Goal: Task Accomplishment & Management: Use online tool/utility

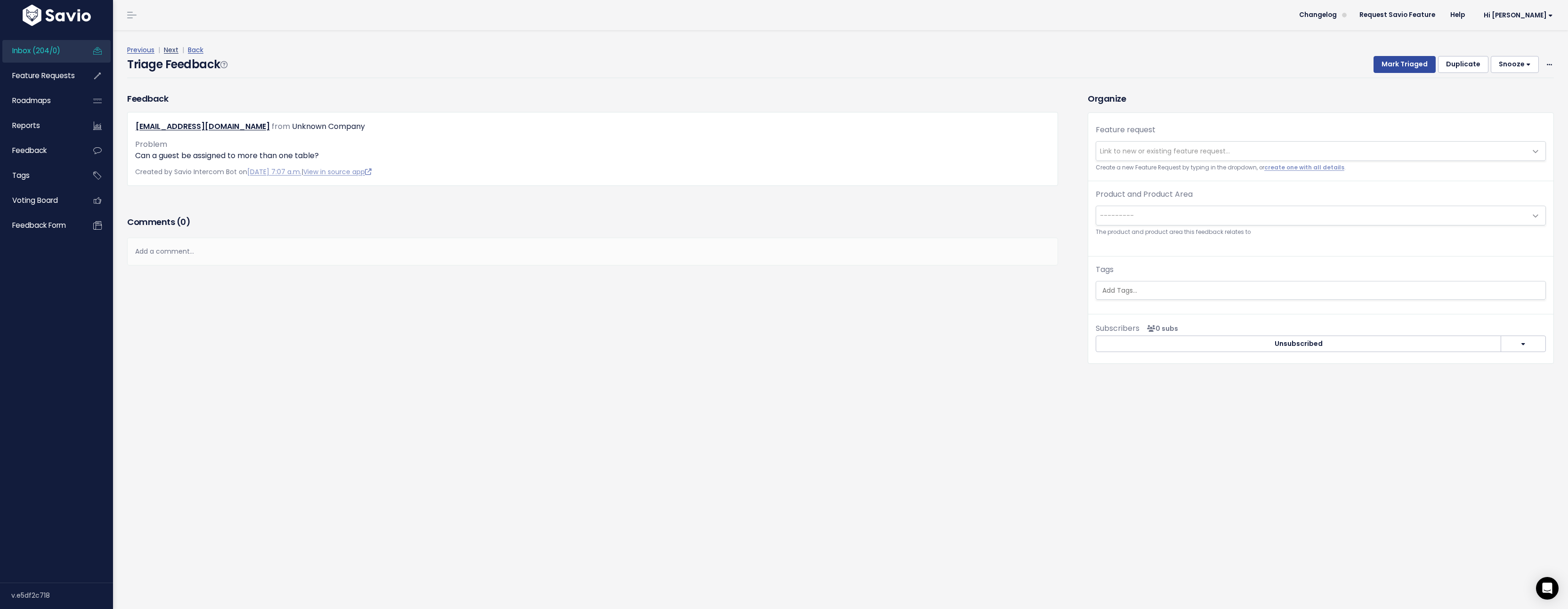
click at [172, 52] on link "Next" at bounding box center [171, 49] width 15 height 9
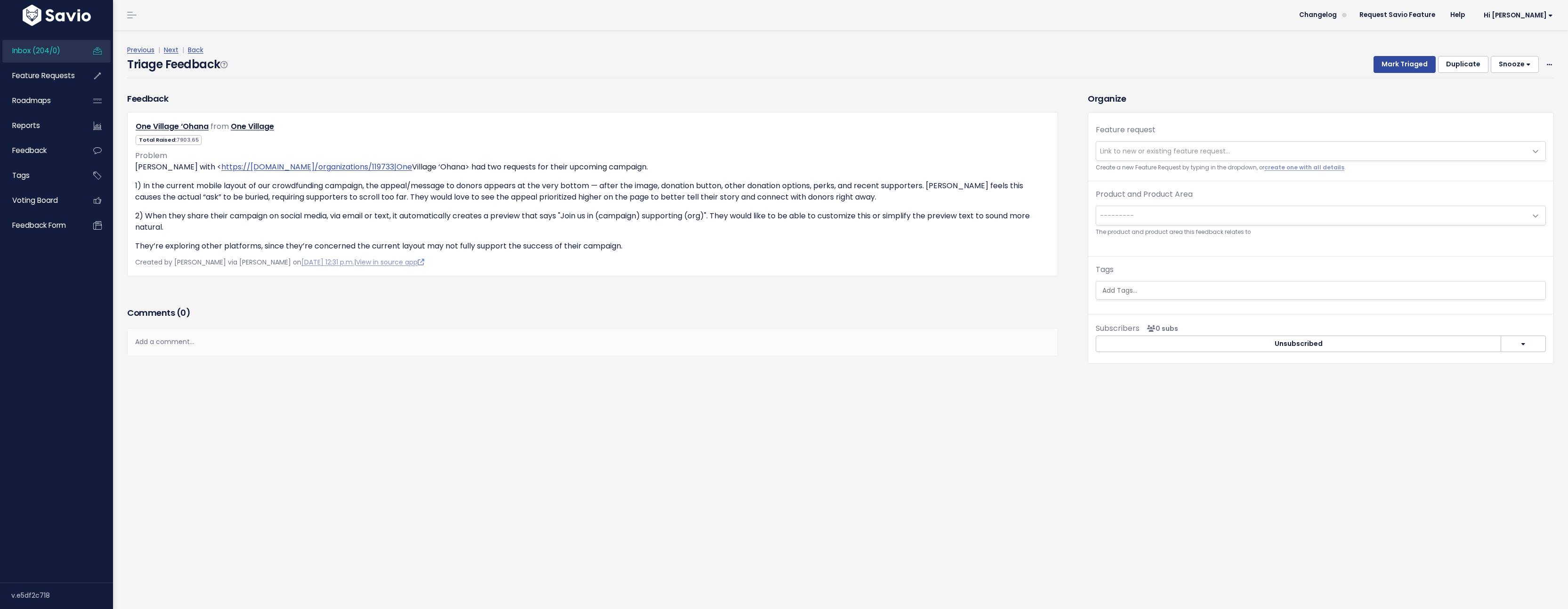
click at [172, 52] on link "Next" at bounding box center [171, 49] width 15 height 9
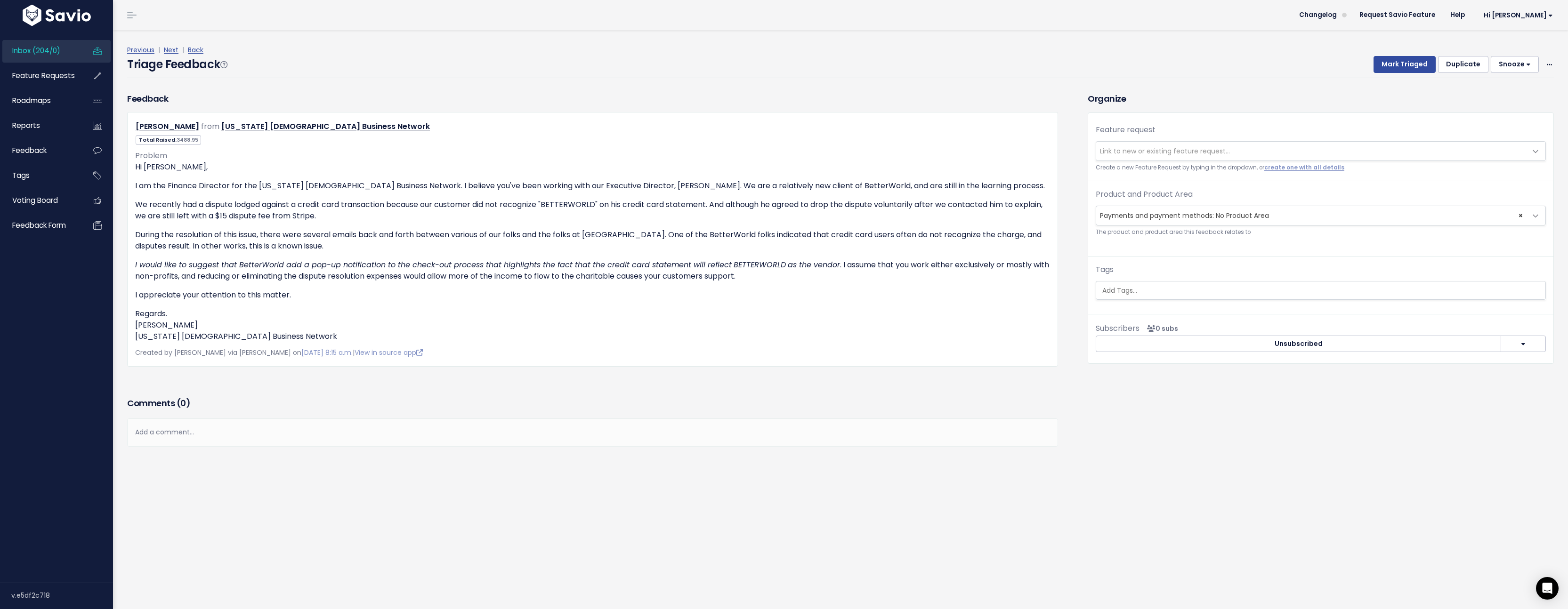
click at [172, 52] on link "Next" at bounding box center [171, 49] width 15 height 9
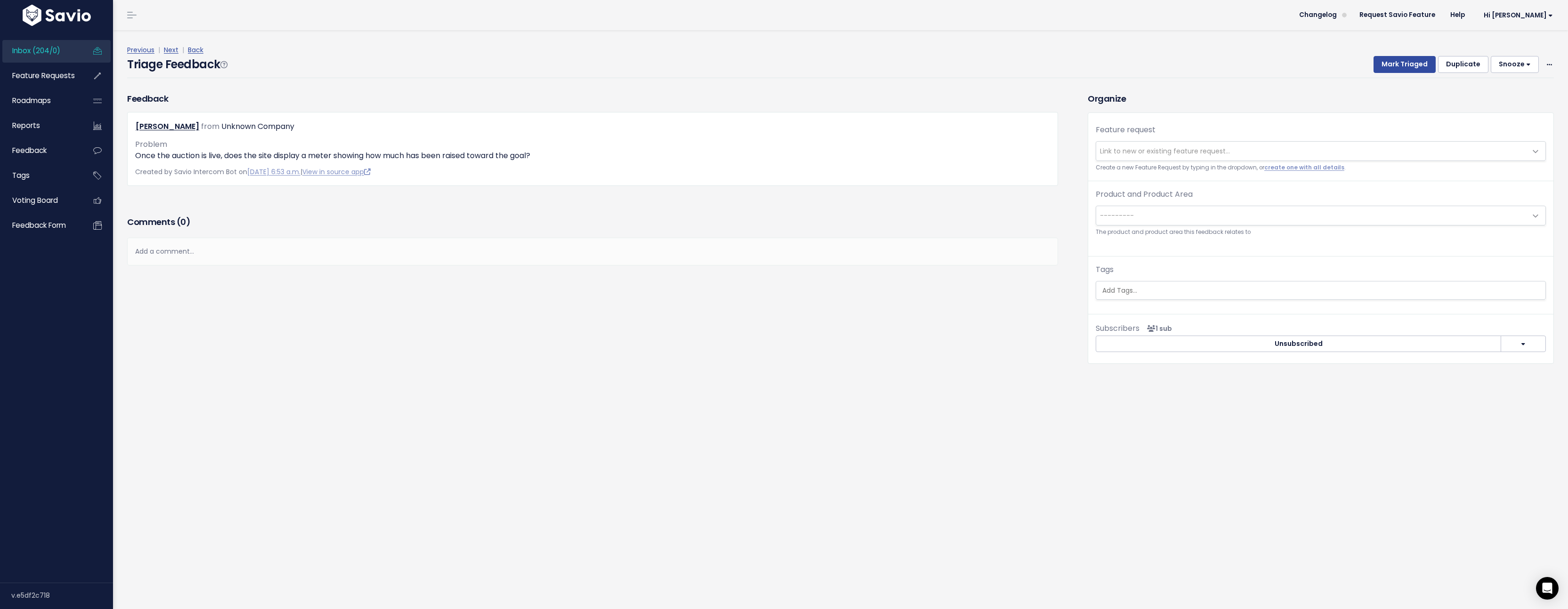
click at [172, 52] on link "Next" at bounding box center [171, 49] width 15 height 9
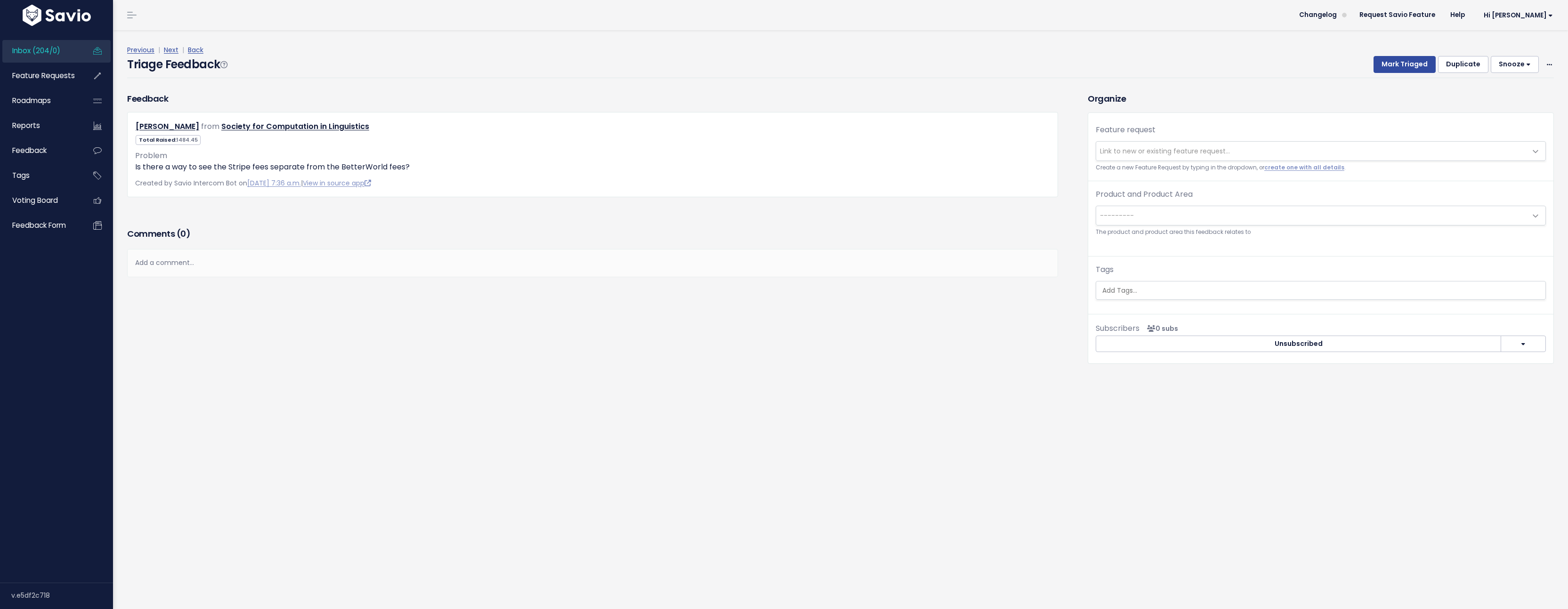
click at [172, 52] on link "Next" at bounding box center [171, 49] width 15 height 9
click at [1124, 158] on span "Link to new or existing feature request..." at bounding box center [1311, 151] width 430 height 19
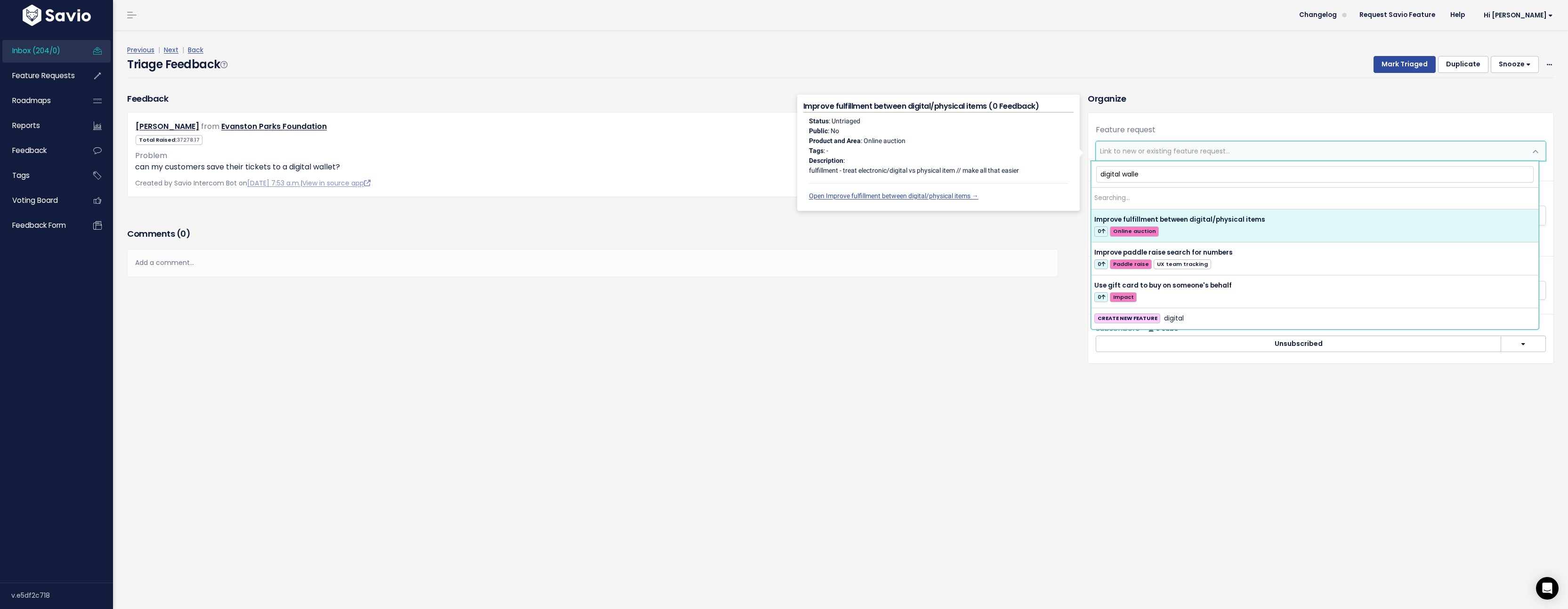
type input "digital wallet"
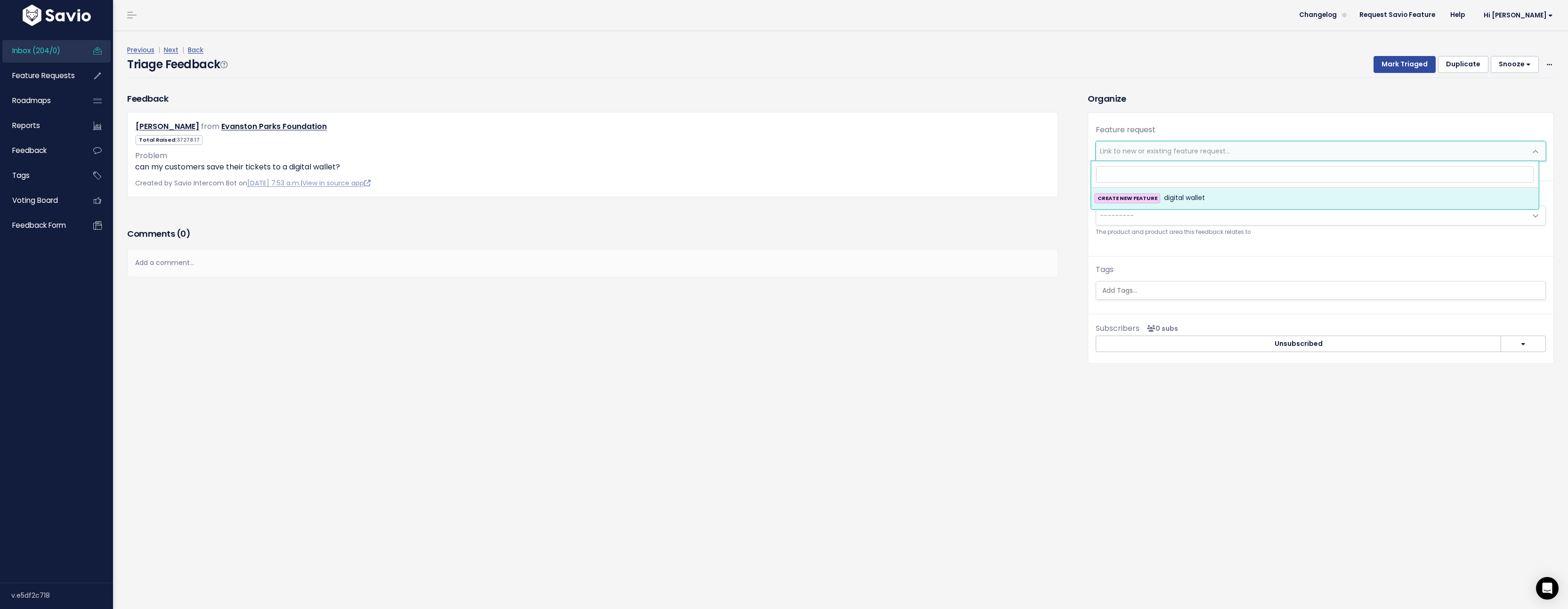
click at [1309, 117] on div "Feature request --------- Link to new or existing feature request... Create a n…" at bounding box center [1321, 216] width 465 height 206
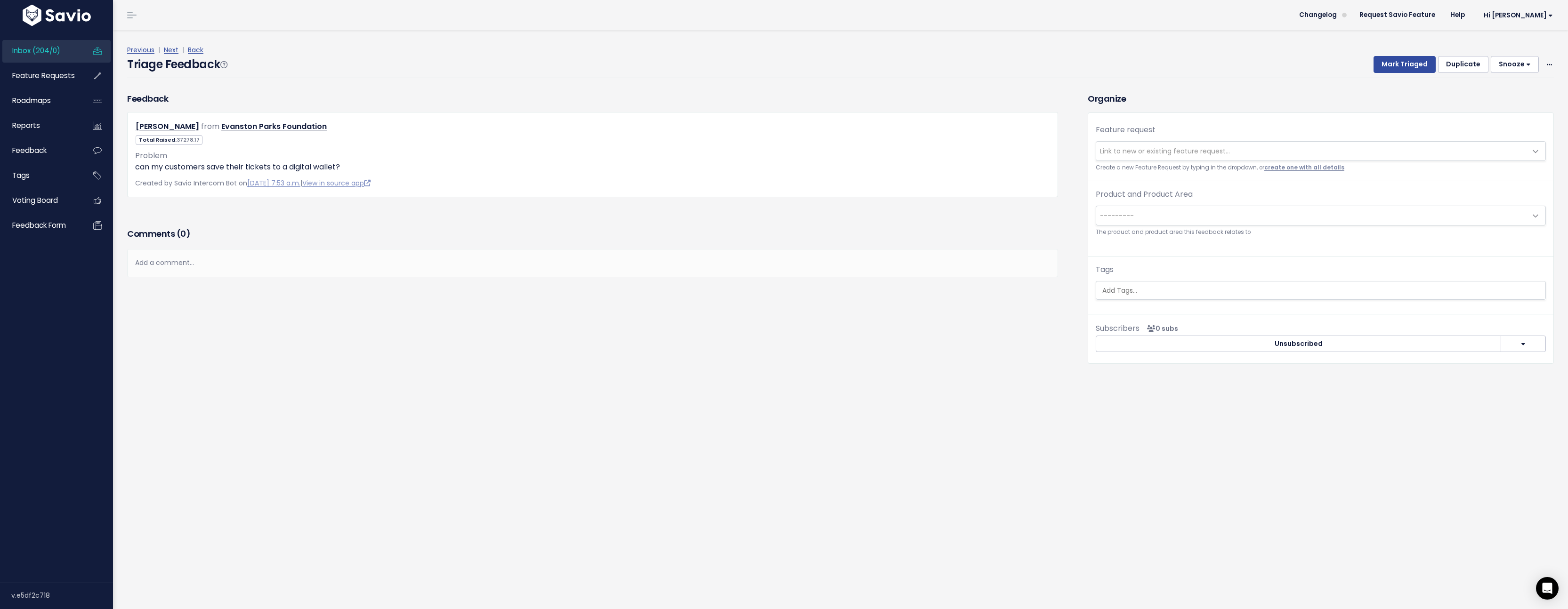
click at [1326, 168] on link "create one with all details" at bounding box center [1304, 167] width 80 height 7
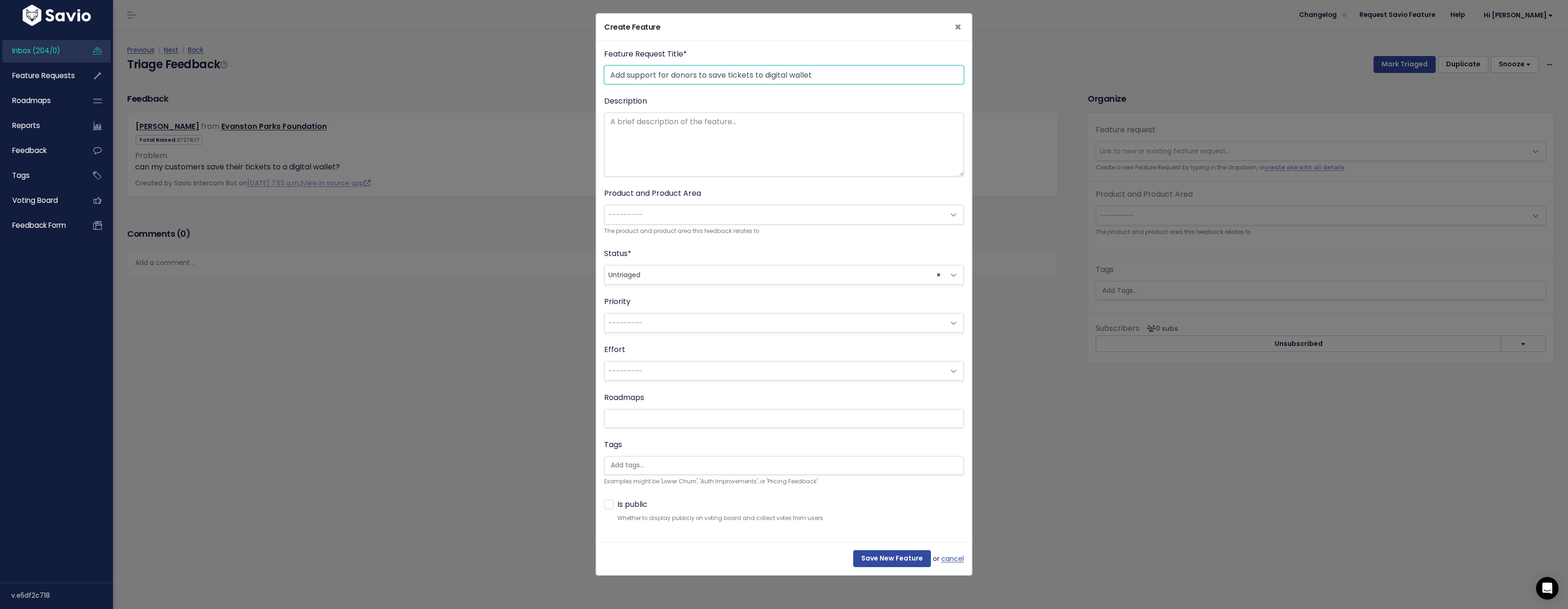
type input "Add support for donors to save tickets to digital wallet"
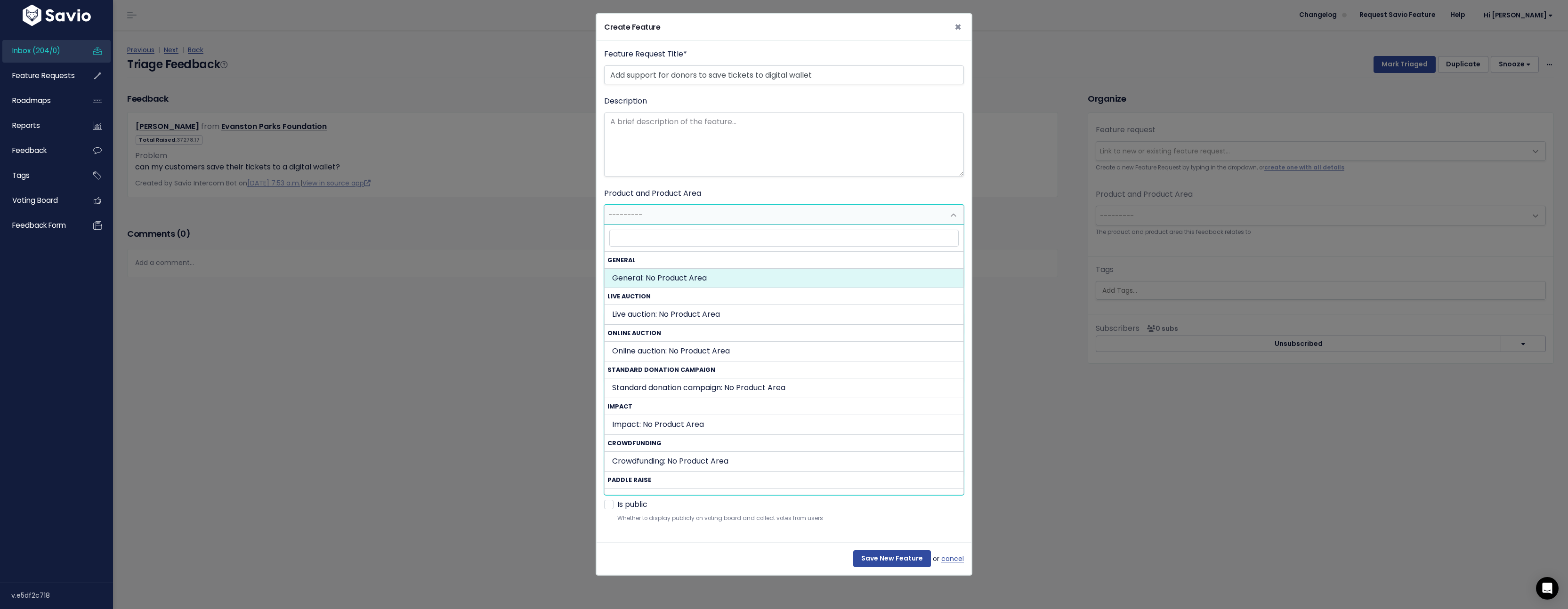
click at [746, 214] on span "---------" at bounding box center [774, 214] width 340 height 19
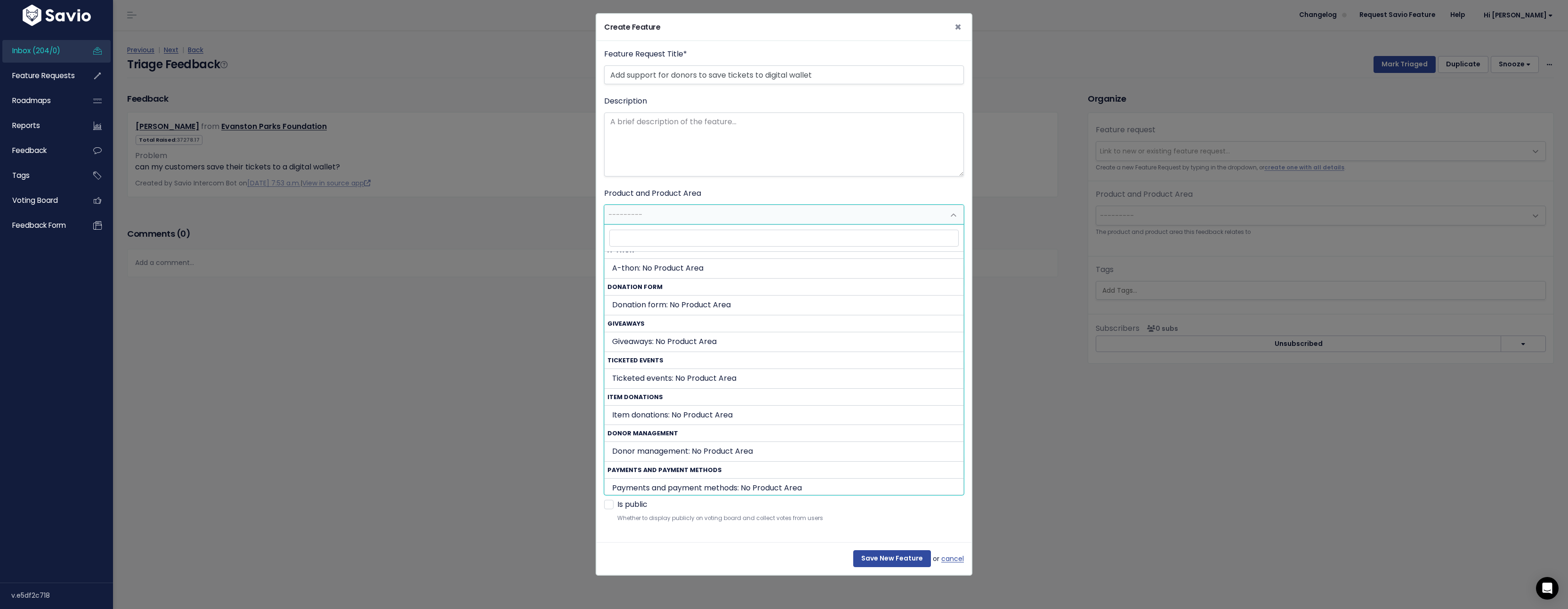
scroll to position [398, 0]
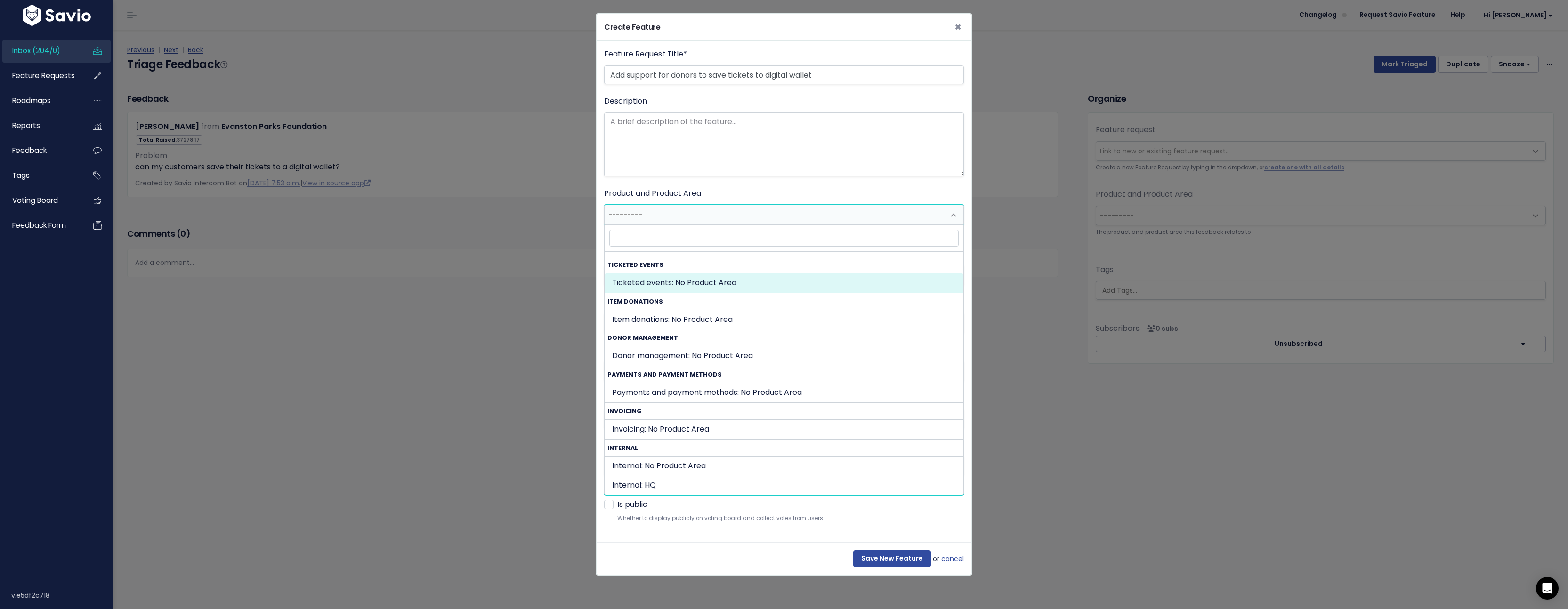
select select "TICKETED_EVENT:"
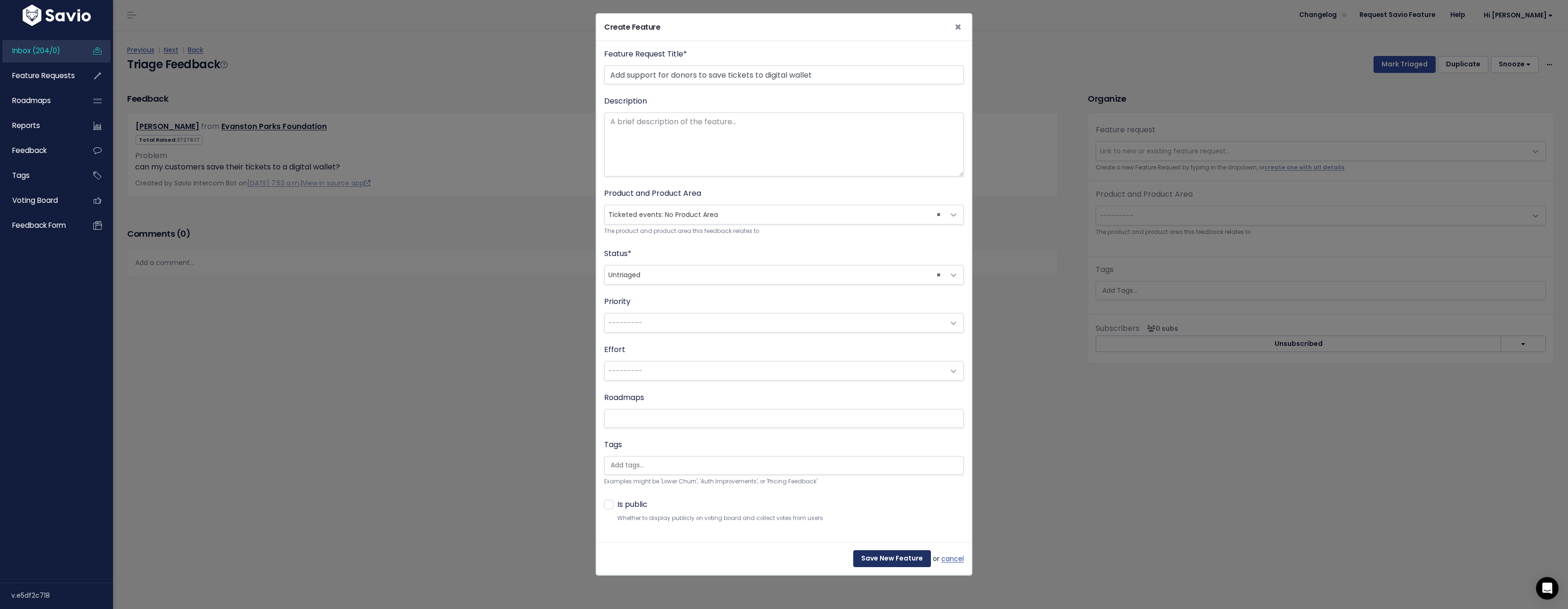
click at [869, 563] on input "Save New Feature" at bounding box center [892, 559] width 78 height 17
select select "63535"
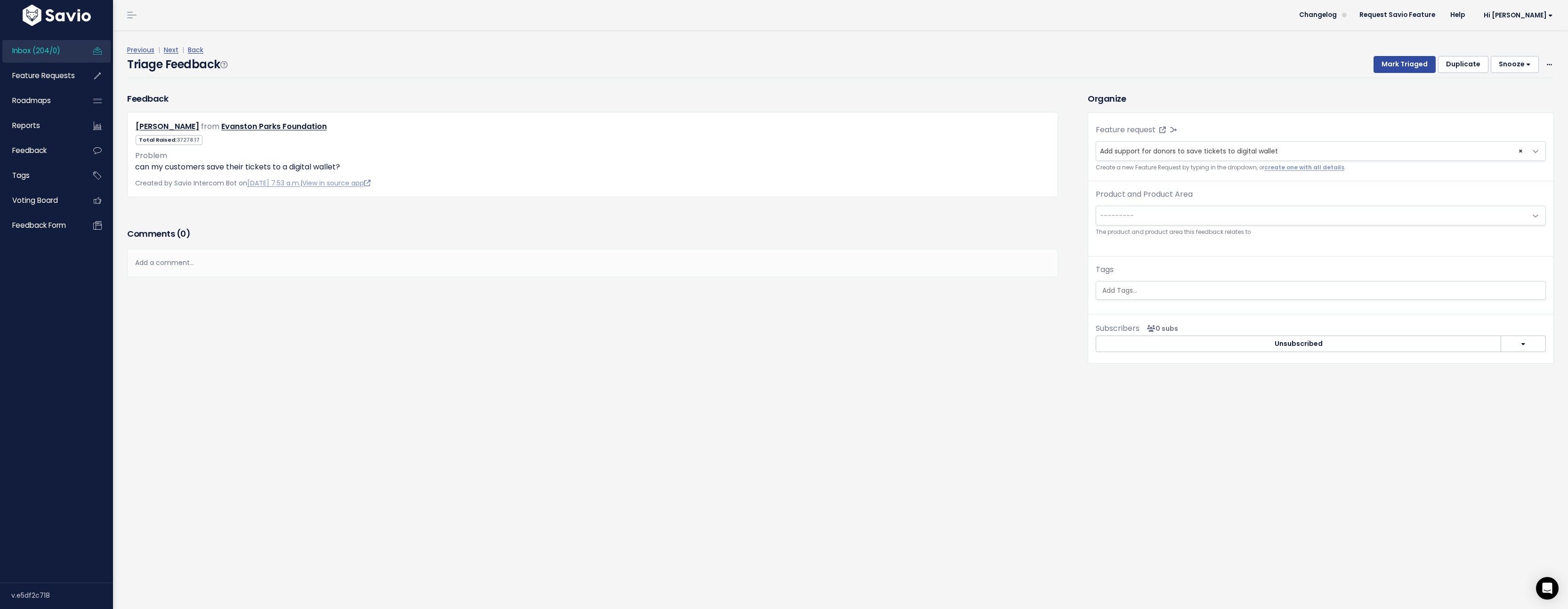
click at [1200, 221] on span "---------" at bounding box center [1311, 215] width 430 height 19
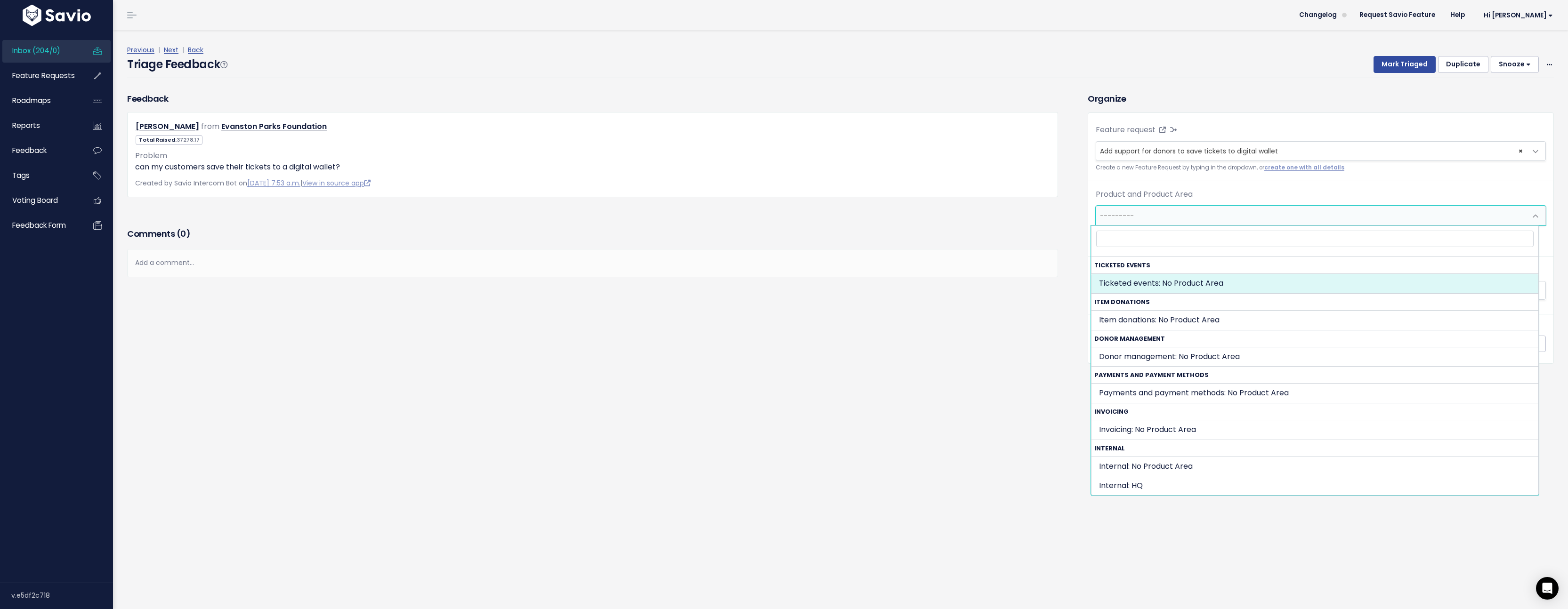
select select "TICKETED_EVENT:"
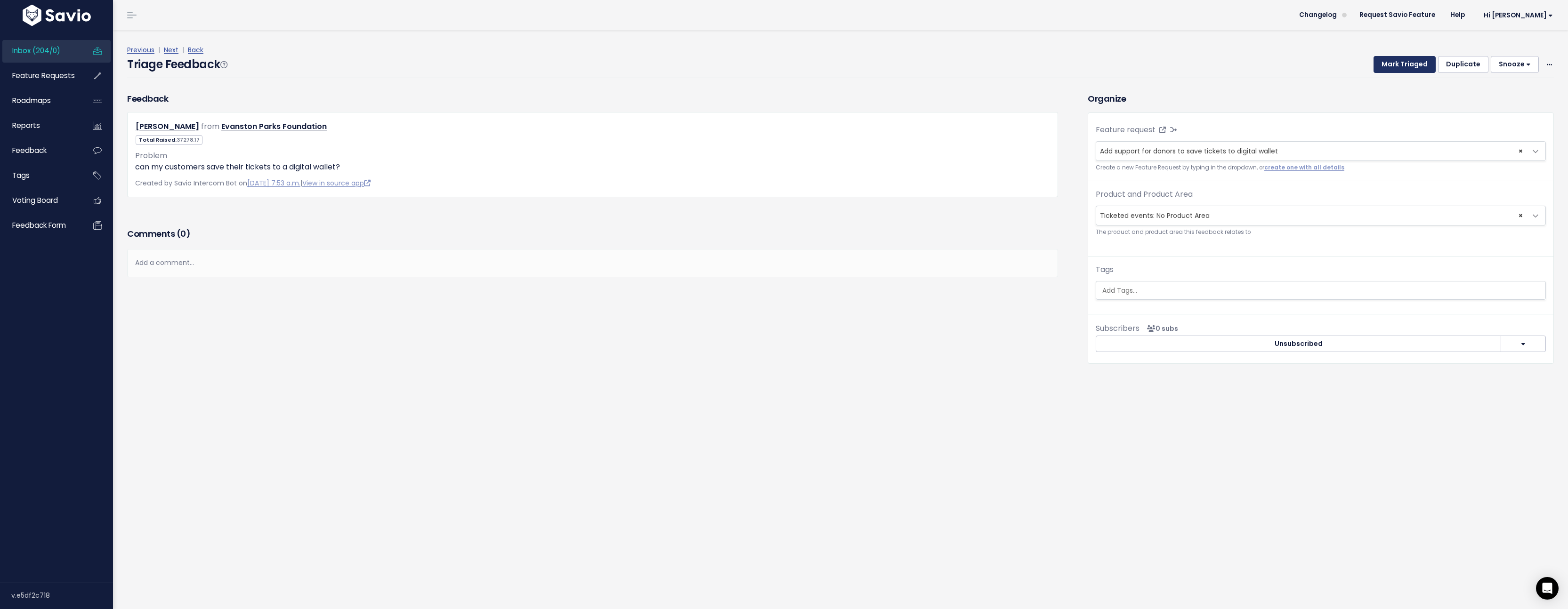
click at [1390, 66] on button "Mark Triaged" at bounding box center [1405, 64] width 62 height 17
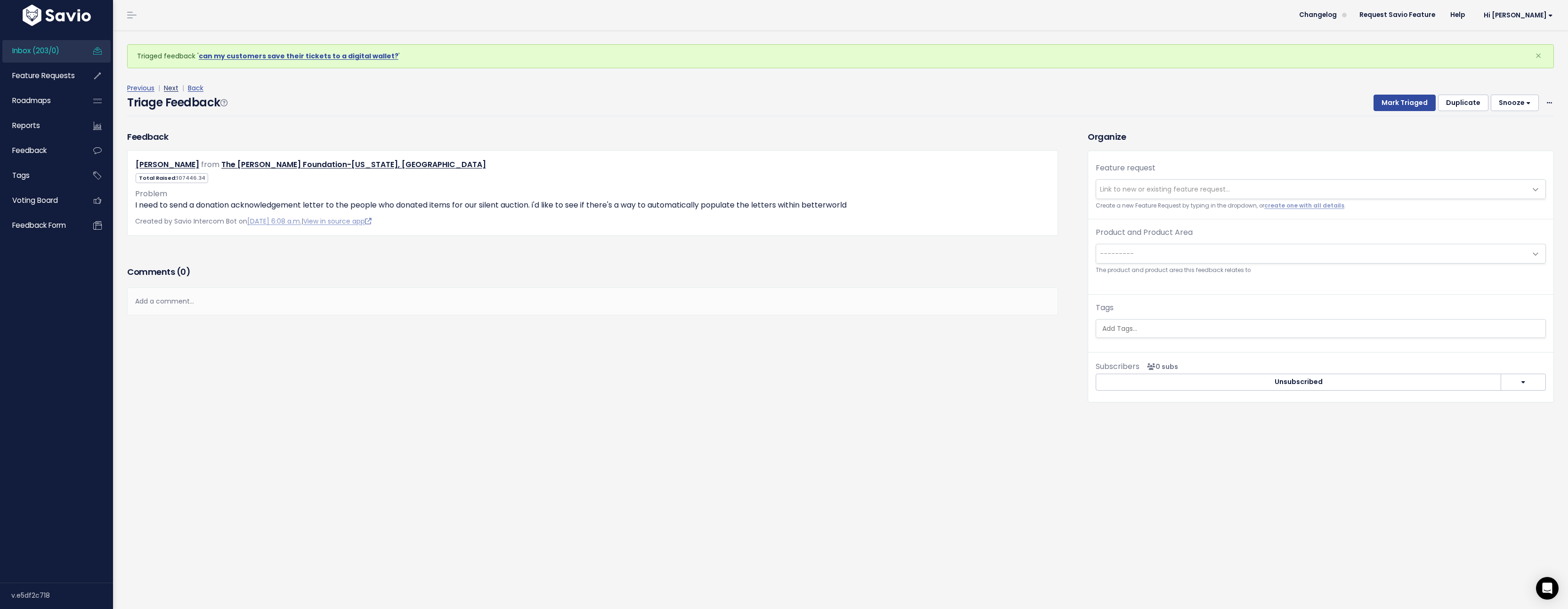
click at [170, 90] on link "Next" at bounding box center [171, 88] width 15 height 9
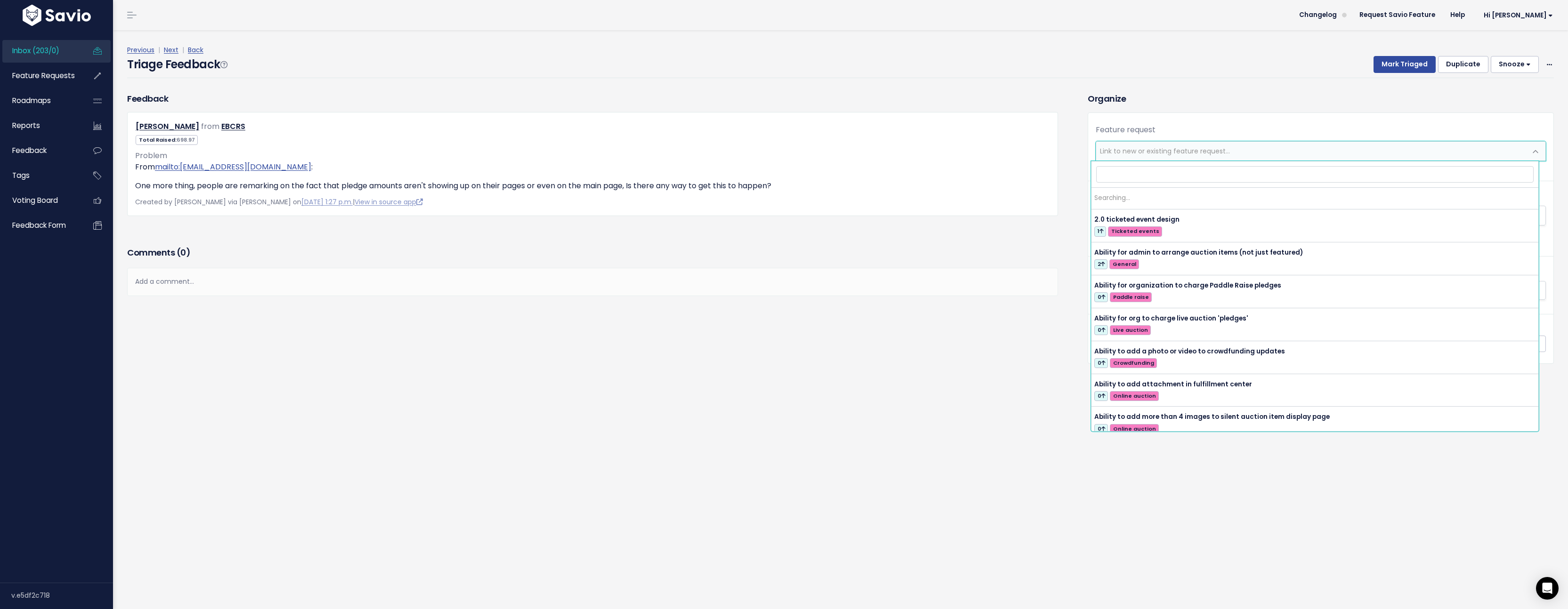
click at [1233, 142] on span "Link to new or existing feature request..." at bounding box center [1311, 151] width 430 height 19
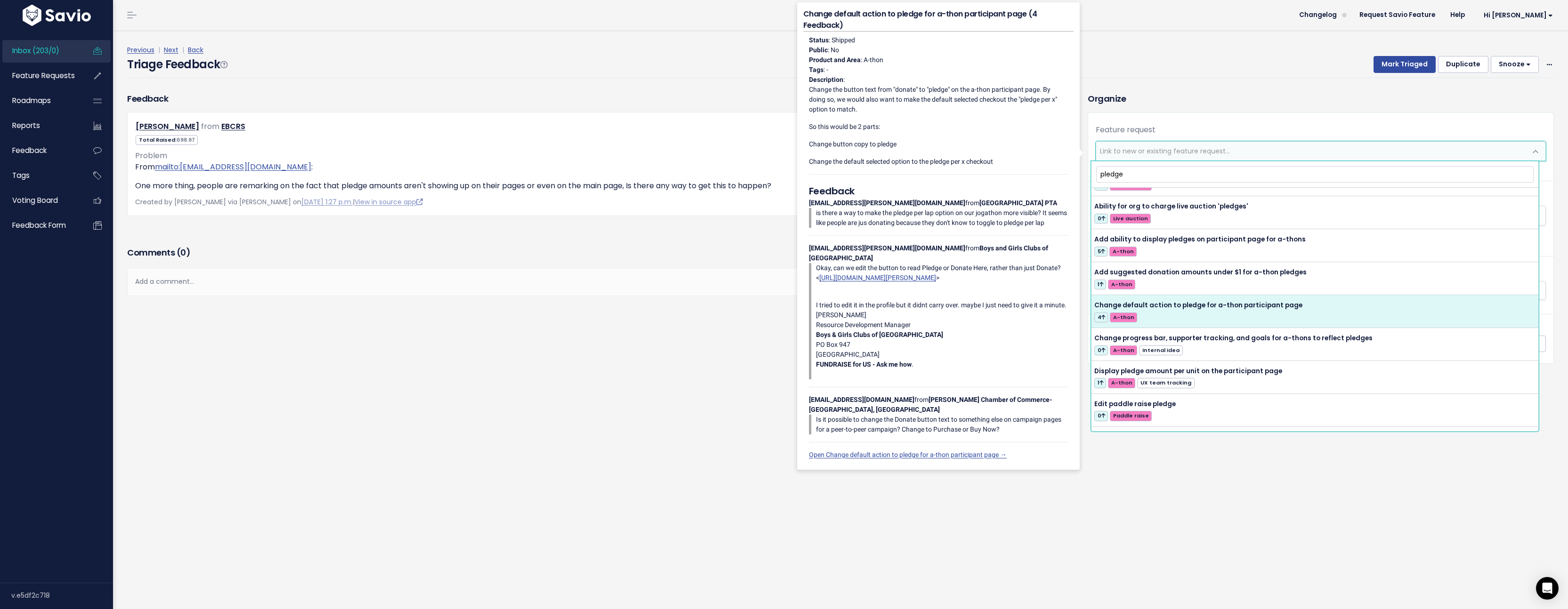
scroll to position [30, 0]
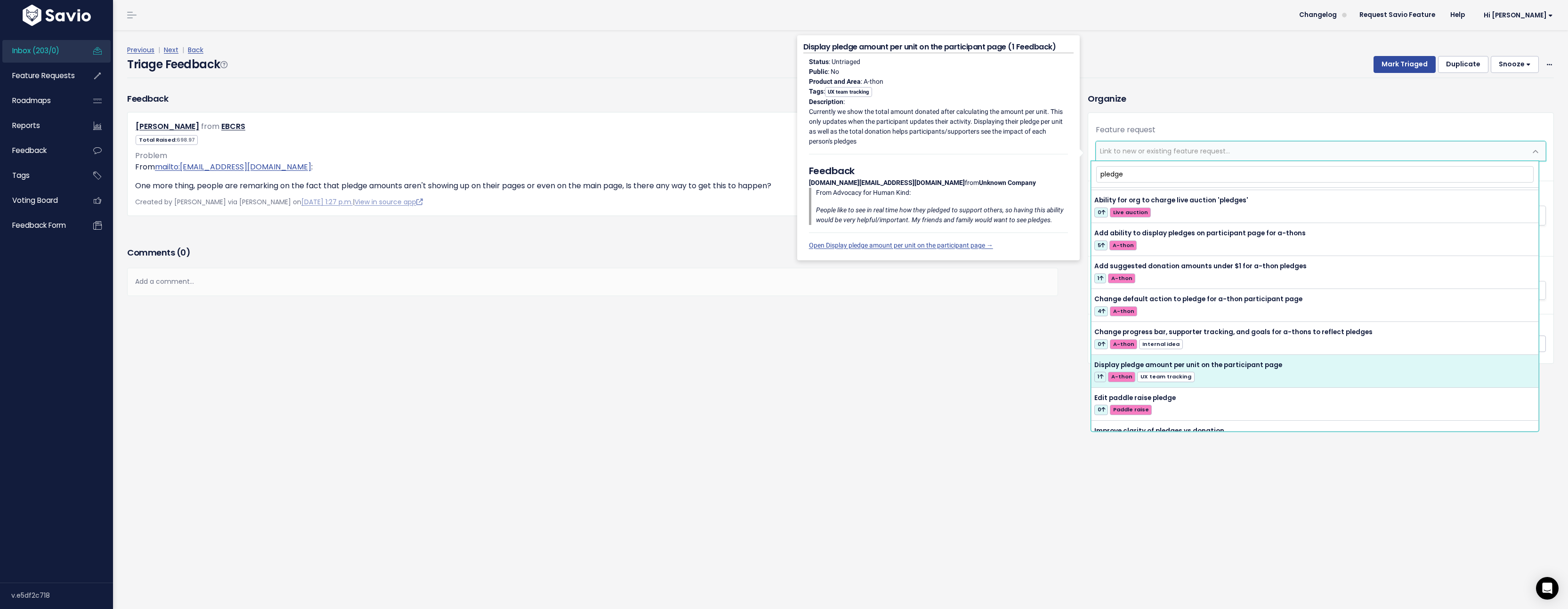
type input "pledge"
select select "63517"
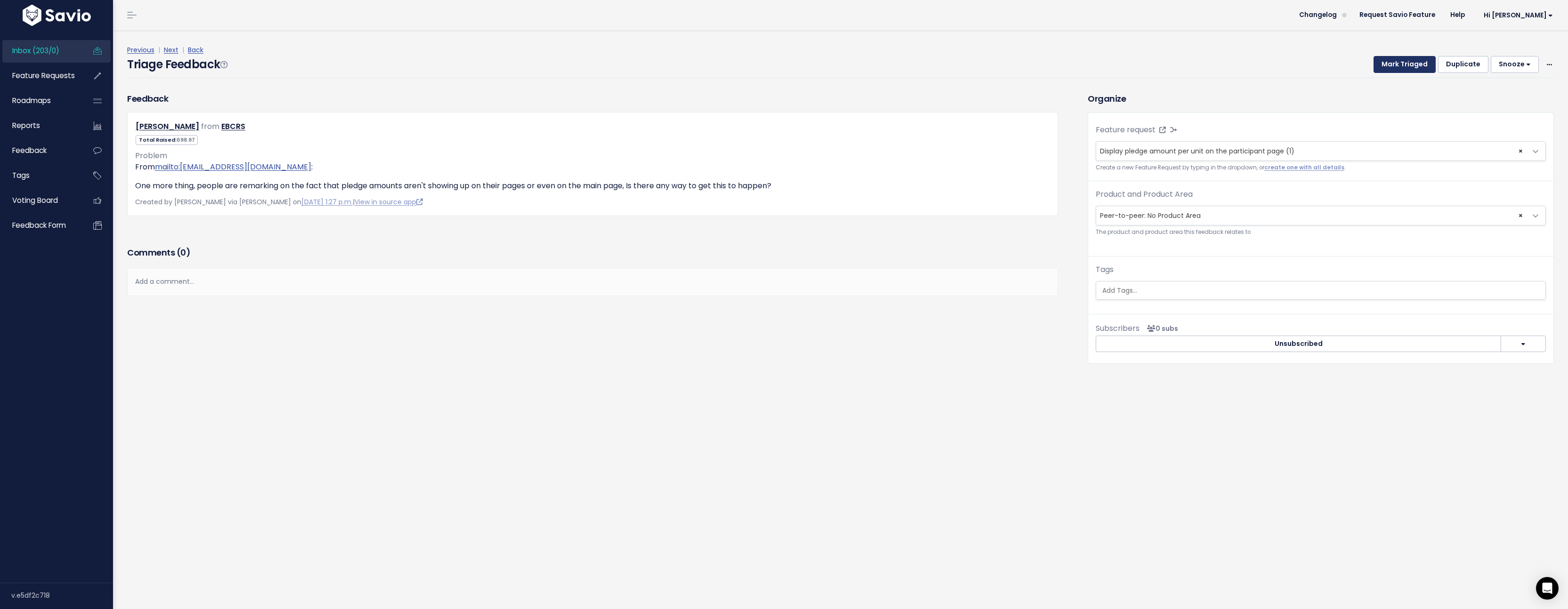
click at [1401, 66] on button "Mark Triaged" at bounding box center [1405, 64] width 62 height 17
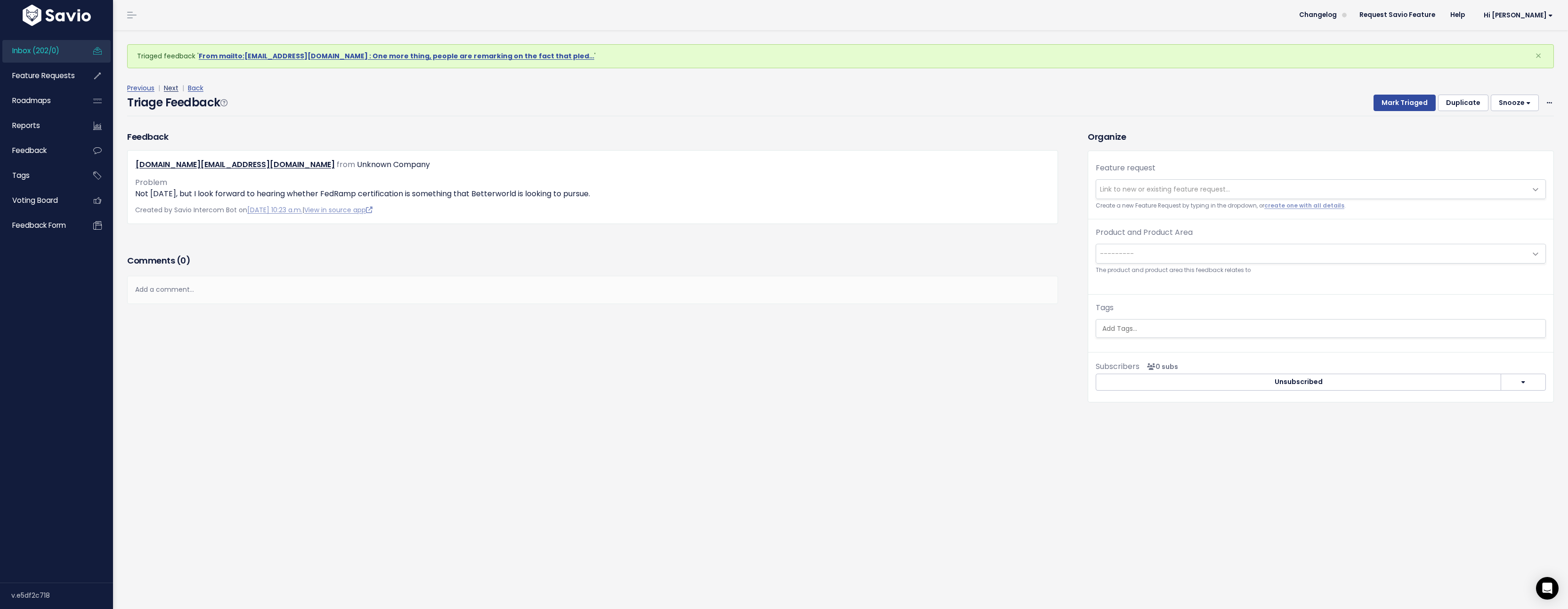
click at [169, 89] on link "Next" at bounding box center [171, 88] width 15 height 9
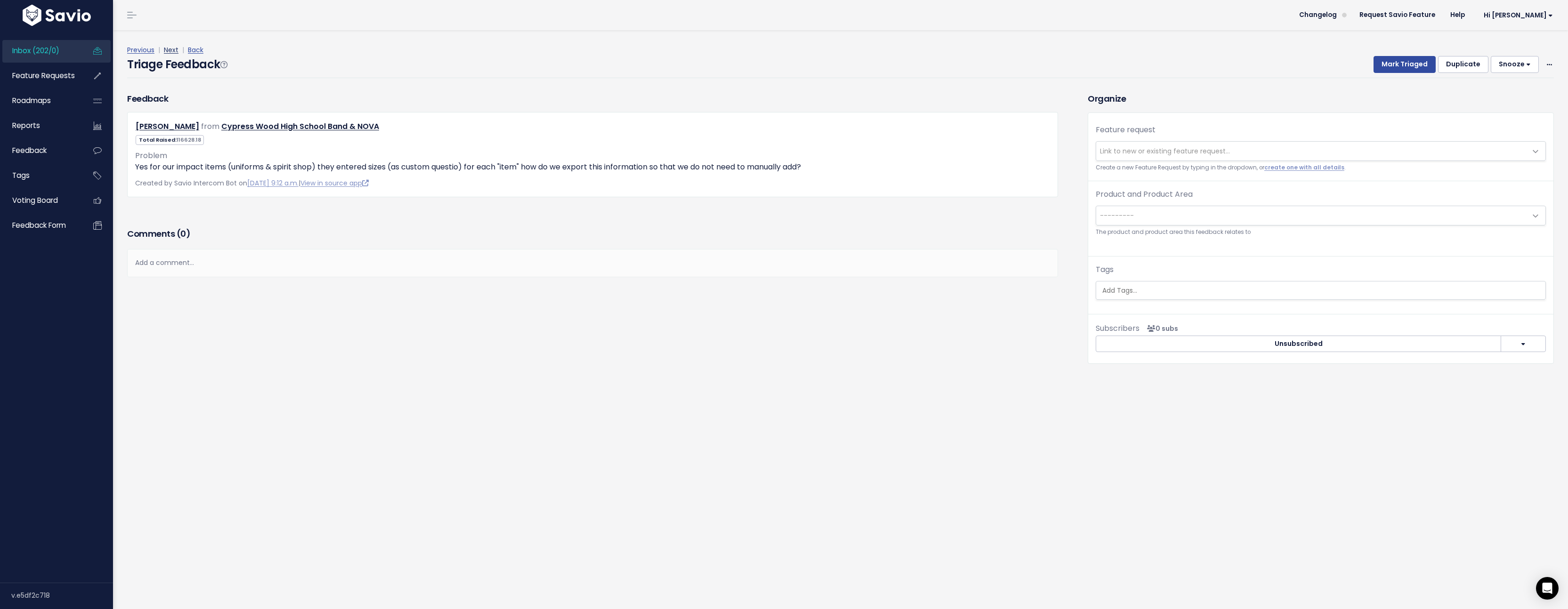
click at [169, 52] on link "Next" at bounding box center [171, 49] width 15 height 9
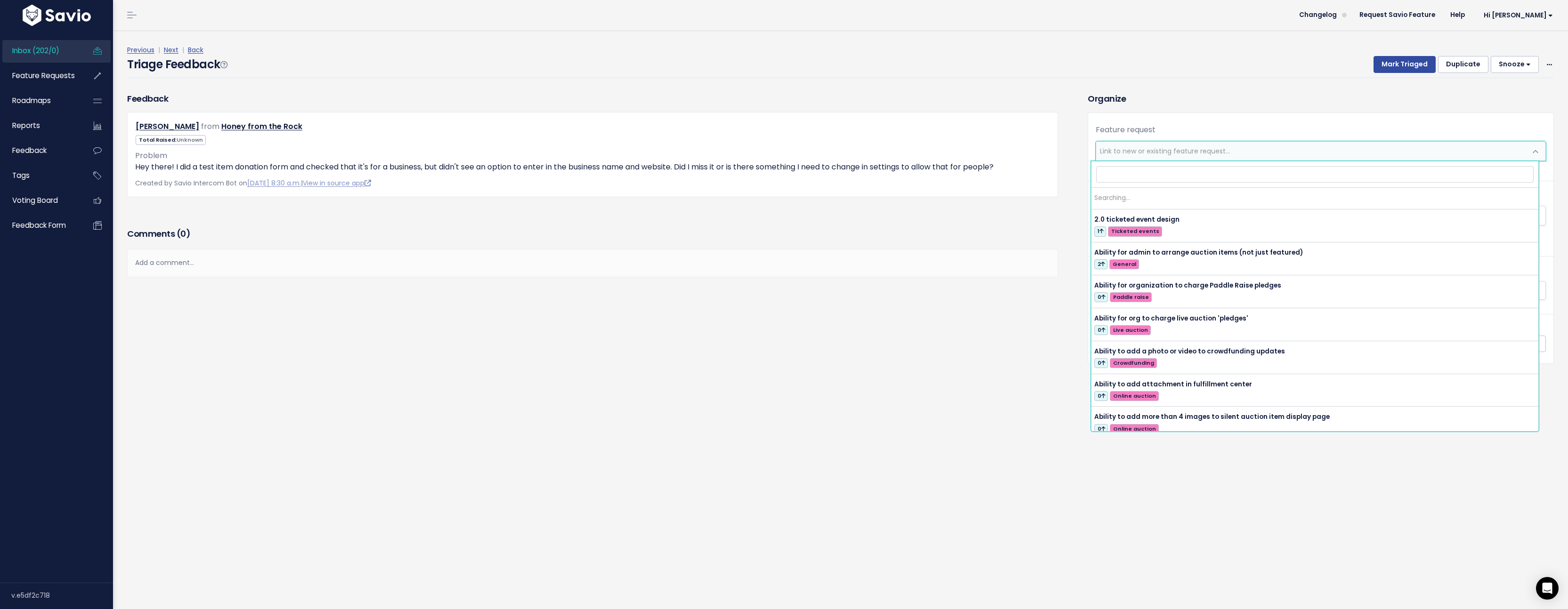
click at [1196, 147] on span "Link to new or existing feature request..." at bounding box center [1165, 151] width 130 height 9
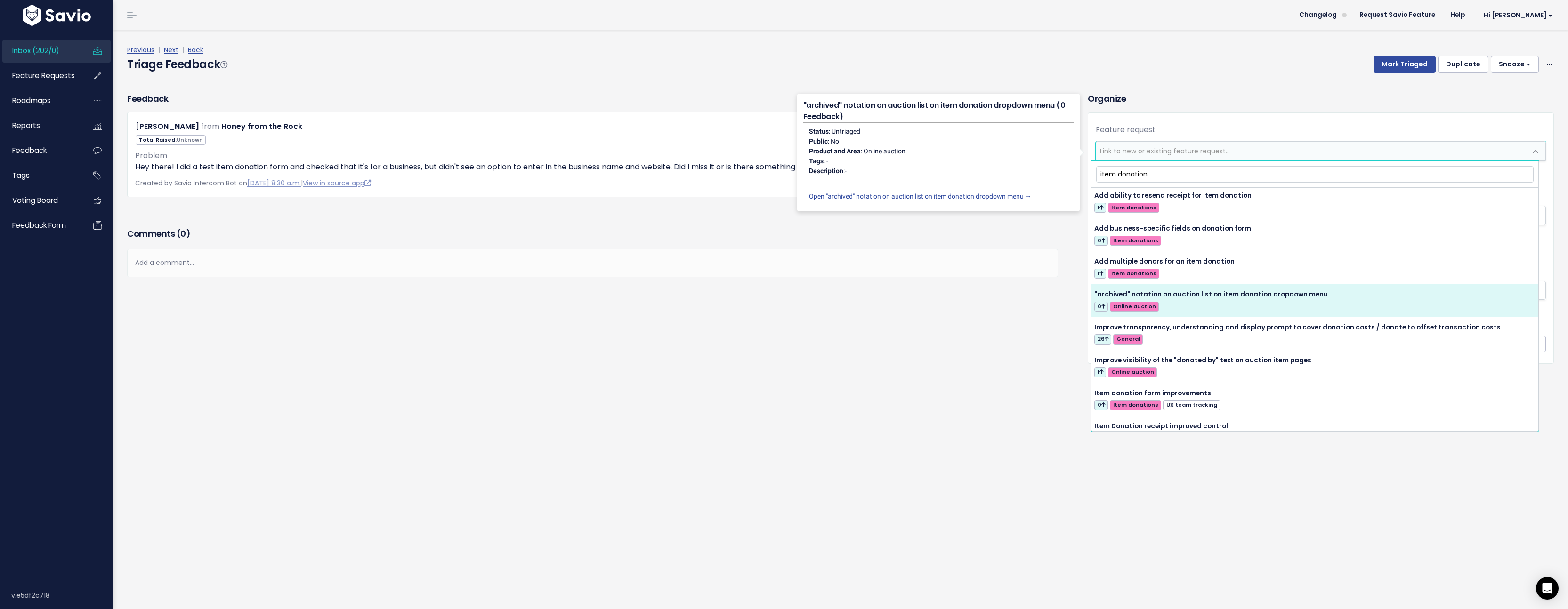
scroll to position [86, 0]
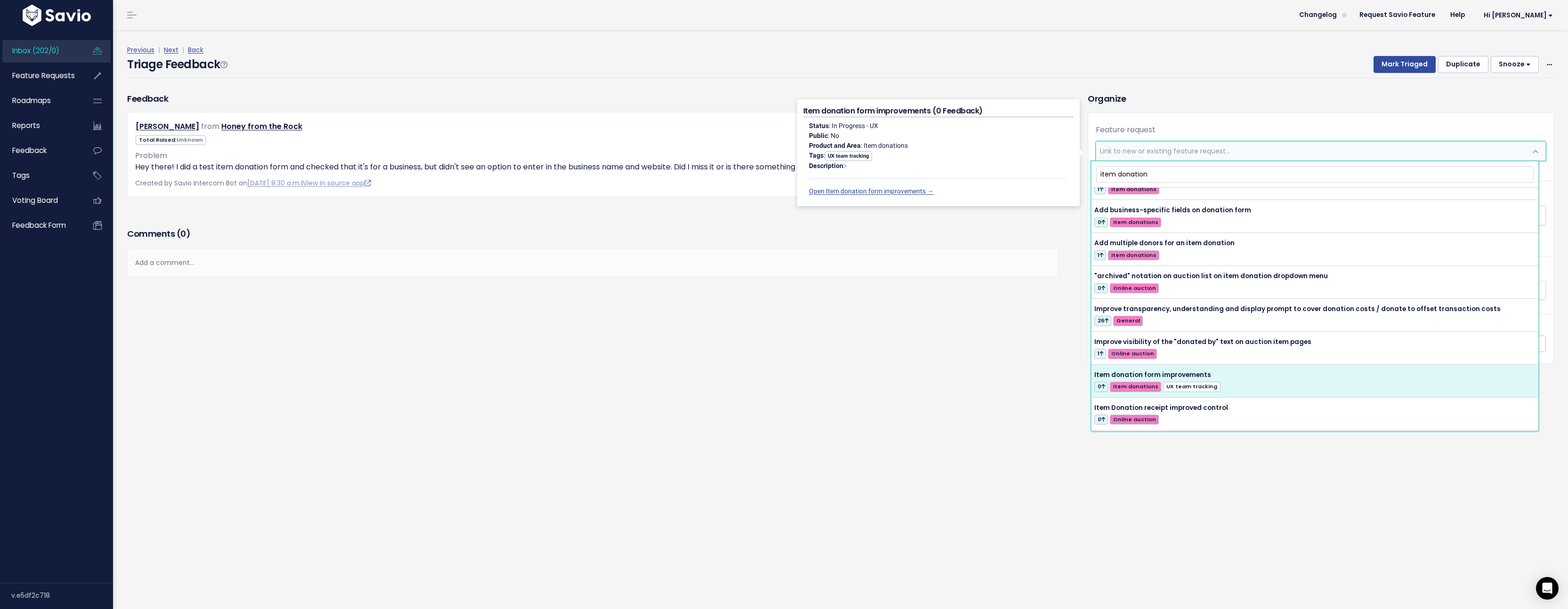
type input "item donation"
select select "63515"
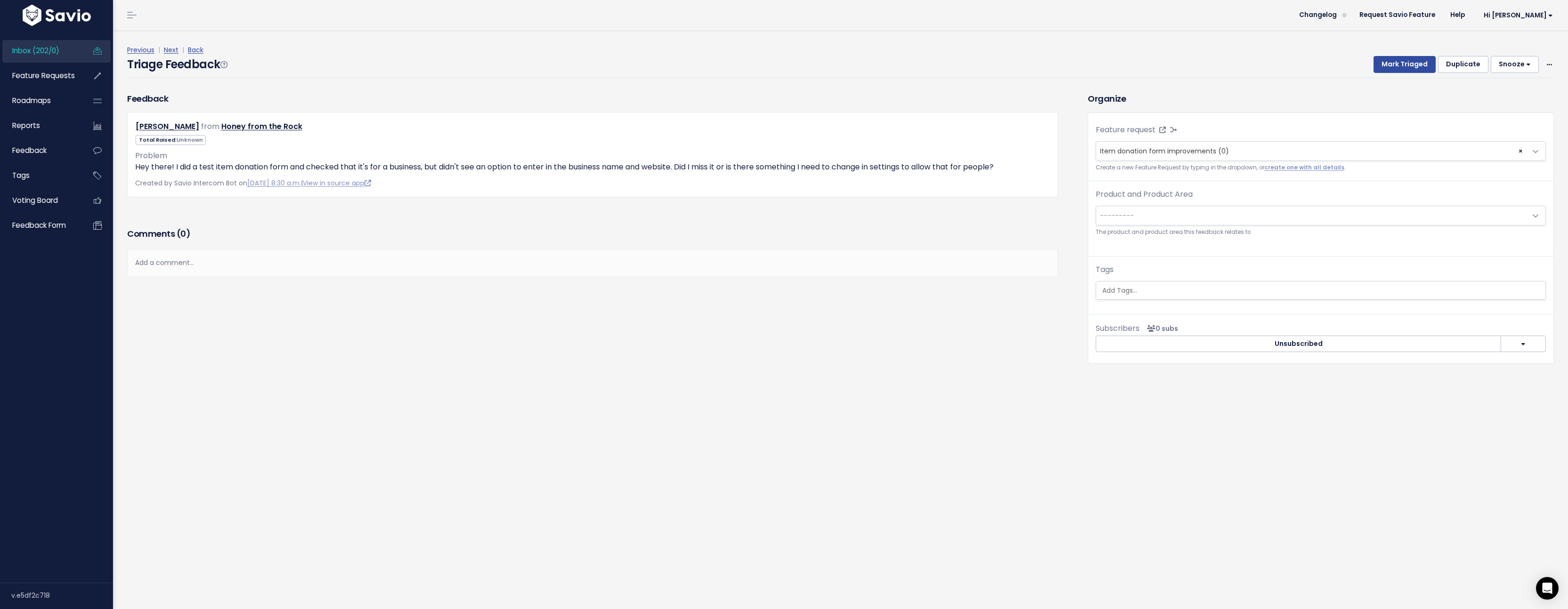
click at [1170, 220] on span "---------" at bounding box center [1311, 215] width 430 height 19
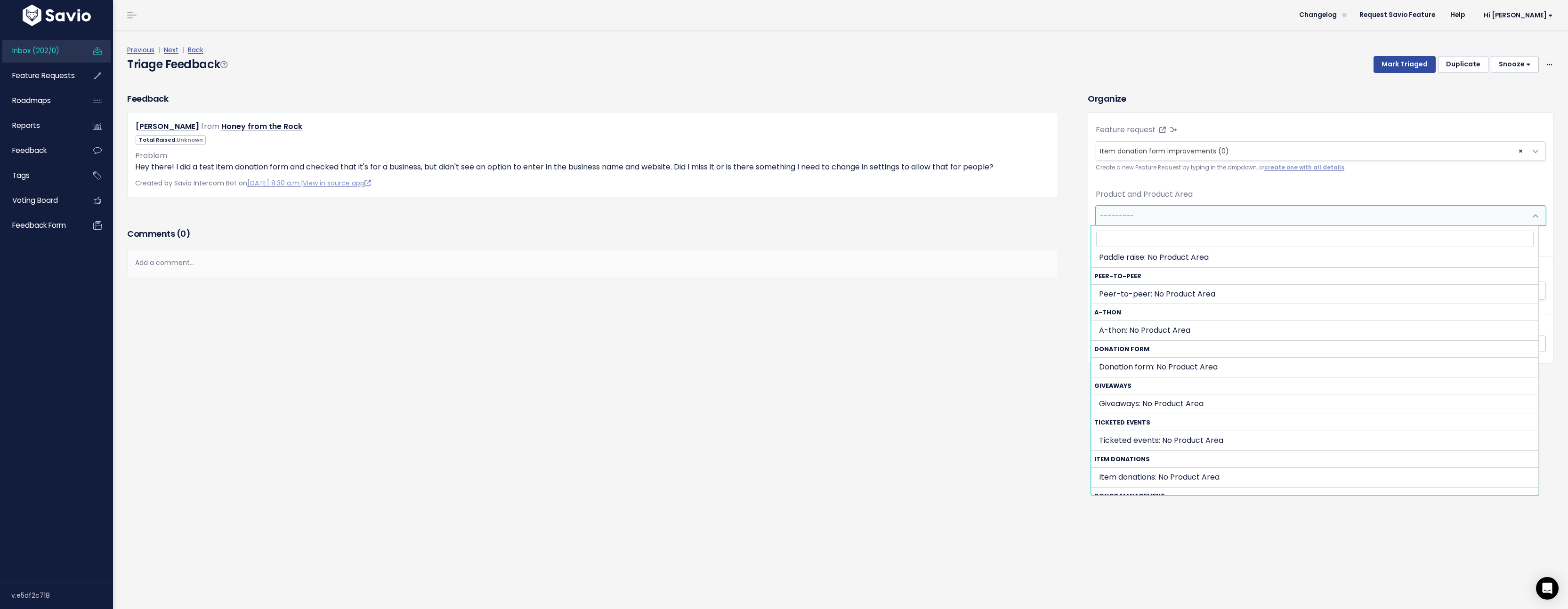
scroll to position [398, 0]
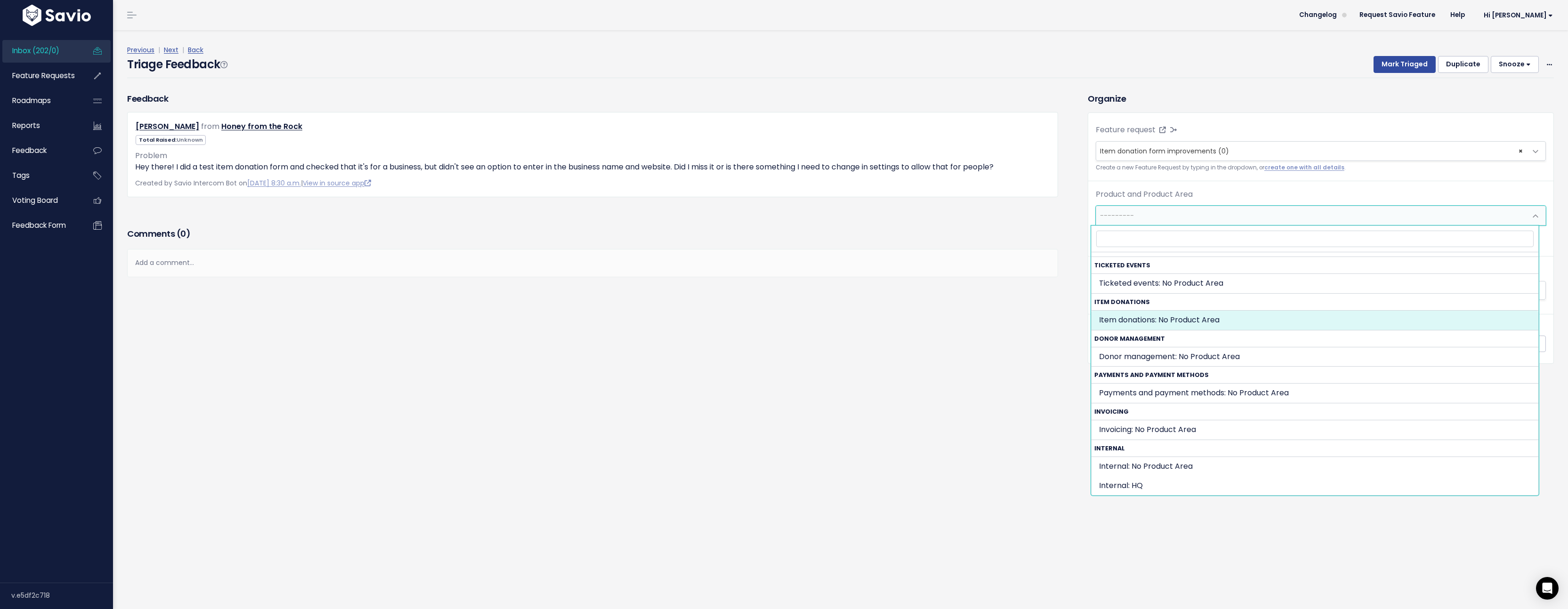
select select "ITEM_DONATIONS:"
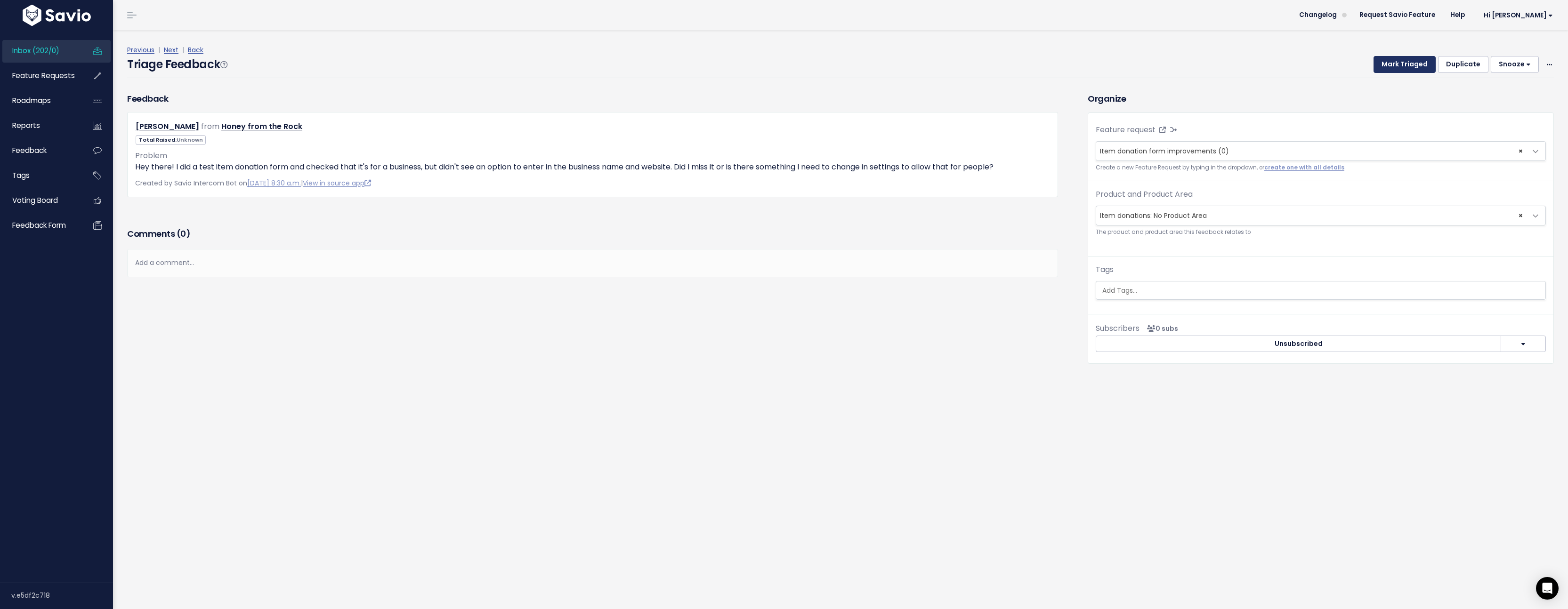
click at [1398, 64] on button "Mark Triaged" at bounding box center [1405, 64] width 62 height 17
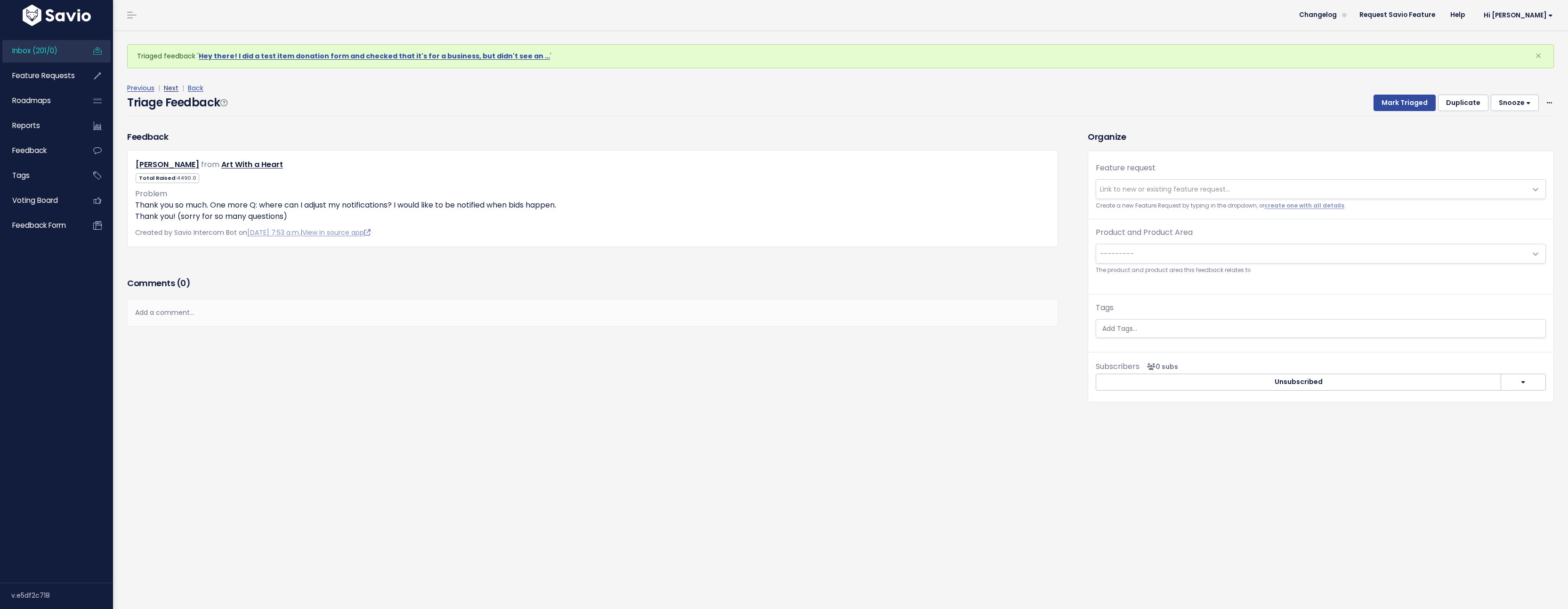
click at [174, 85] on link "Next" at bounding box center [171, 88] width 15 height 9
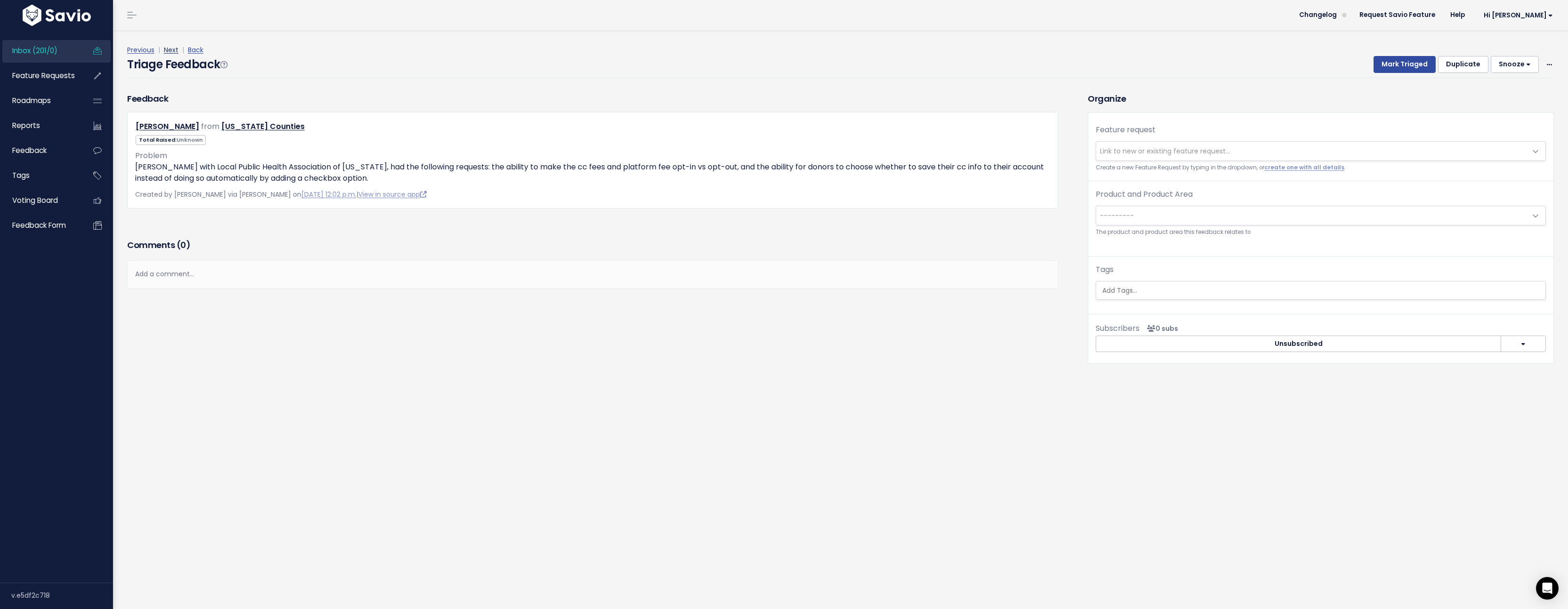
click at [169, 51] on link "Next" at bounding box center [171, 49] width 15 height 9
click at [175, 52] on link "Next" at bounding box center [171, 49] width 15 height 9
